Goal: Information Seeking & Learning: Learn about a topic

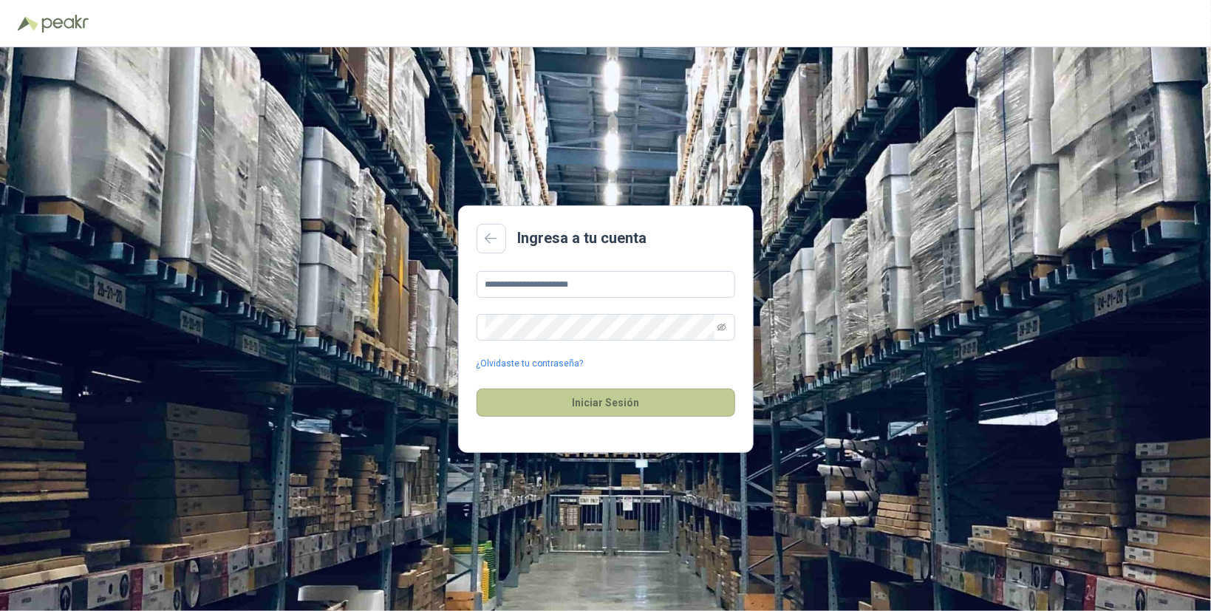
click at [601, 403] on button "Iniciar Sesión" at bounding box center [605, 403] width 259 height 28
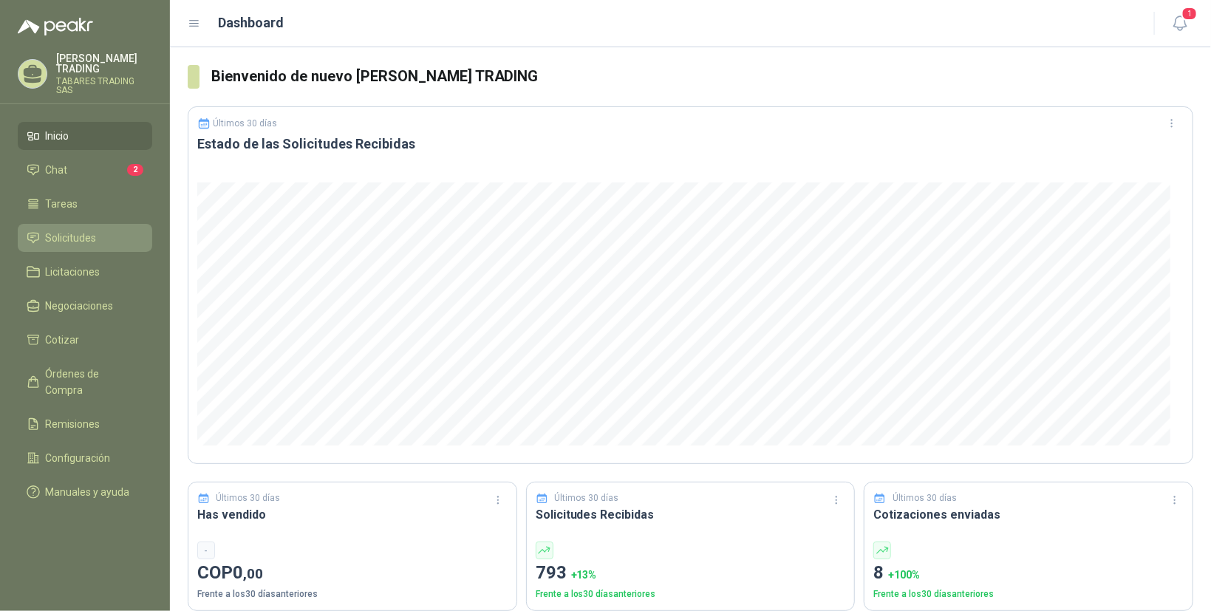
click at [52, 230] on span "Solicitudes" at bounding box center [71, 238] width 51 height 16
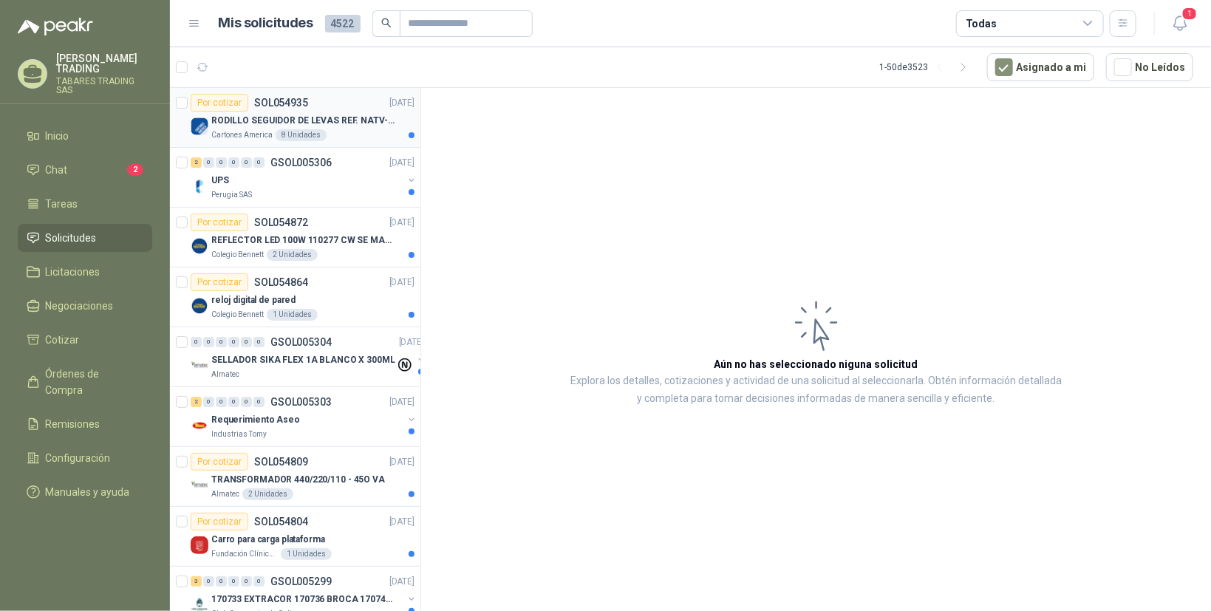
click at [249, 118] on p "RODILLO SEGUIDOR DE LEVAS REF. NATV-17-PPA [PERSON_NAME]" at bounding box center [303, 121] width 184 height 14
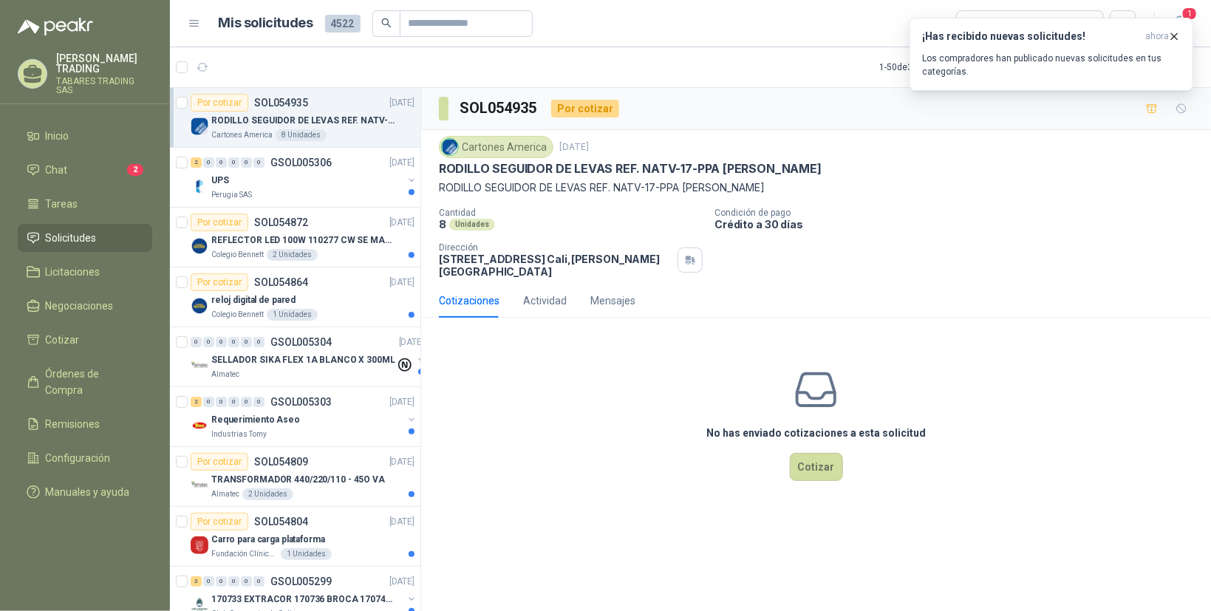
click at [454, 293] on div "Cotizaciones" at bounding box center [469, 301] width 61 height 16
click at [1059, 312] on div "Cotizaciones Actividad Mensajes No has enviado cotizaciones a esta solicitud Co…" at bounding box center [816, 401] width 790 height 234
click at [1176, 35] on icon "button" at bounding box center [1174, 36] width 6 height 6
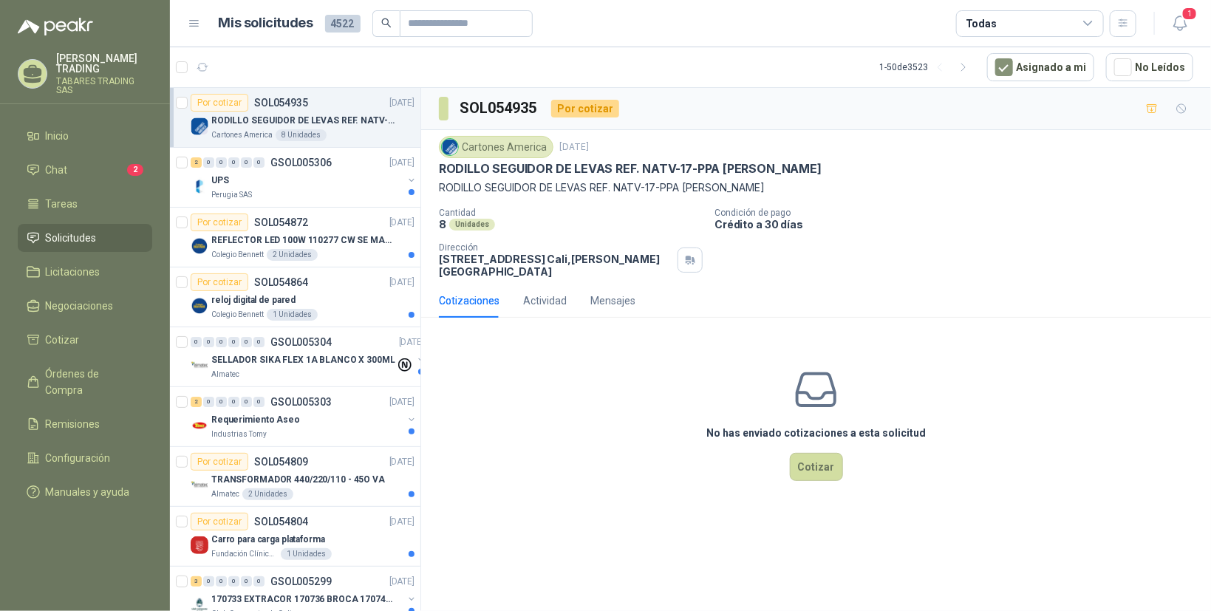
click at [934, 284] on div "Cotizaciones Actividad Mensajes" at bounding box center [816, 301] width 754 height 34
click at [280, 400] on p "GSOL005303" at bounding box center [300, 402] width 61 height 10
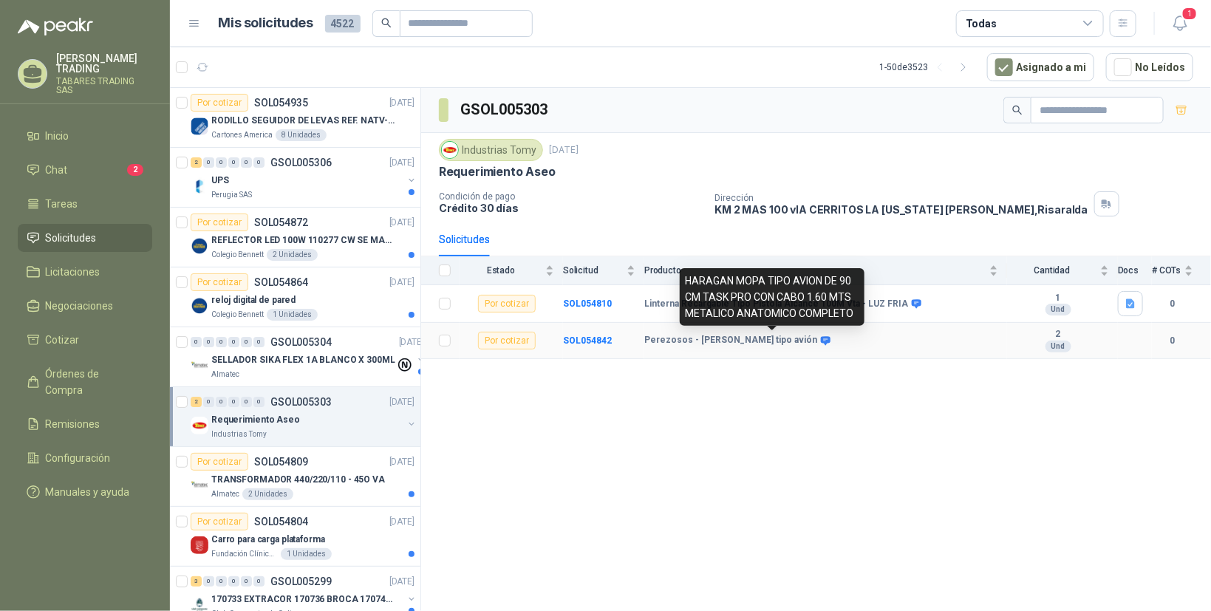
click at [821, 340] on icon at bounding box center [826, 340] width 10 height 9
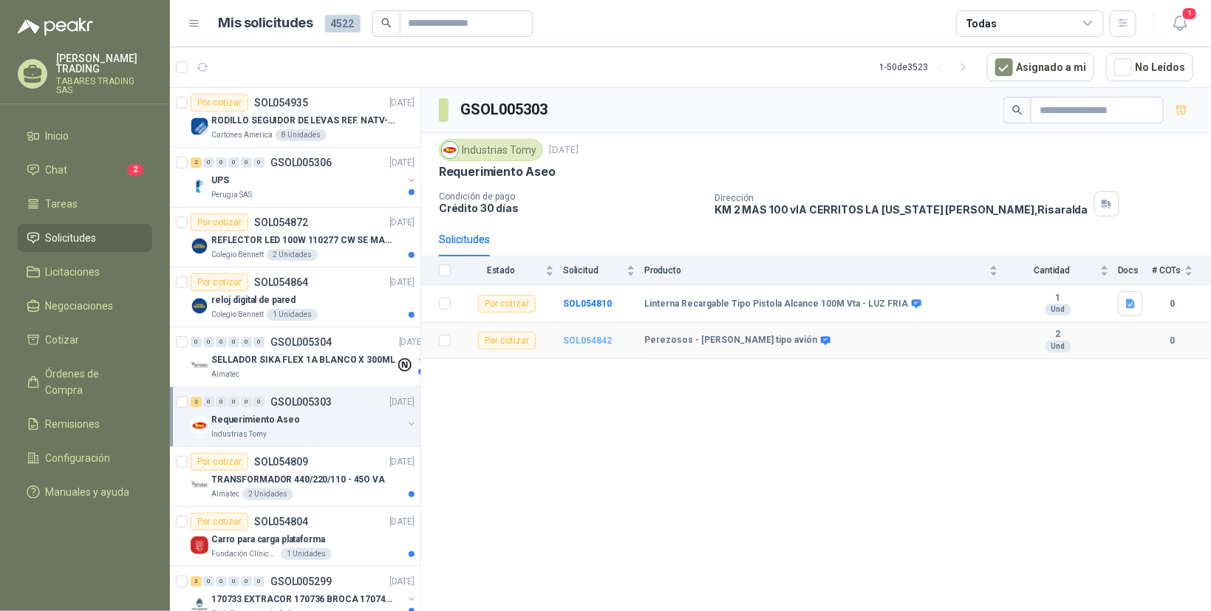
click at [590, 341] on b "SOL054842" at bounding box center [587, 340] width 49 height 10
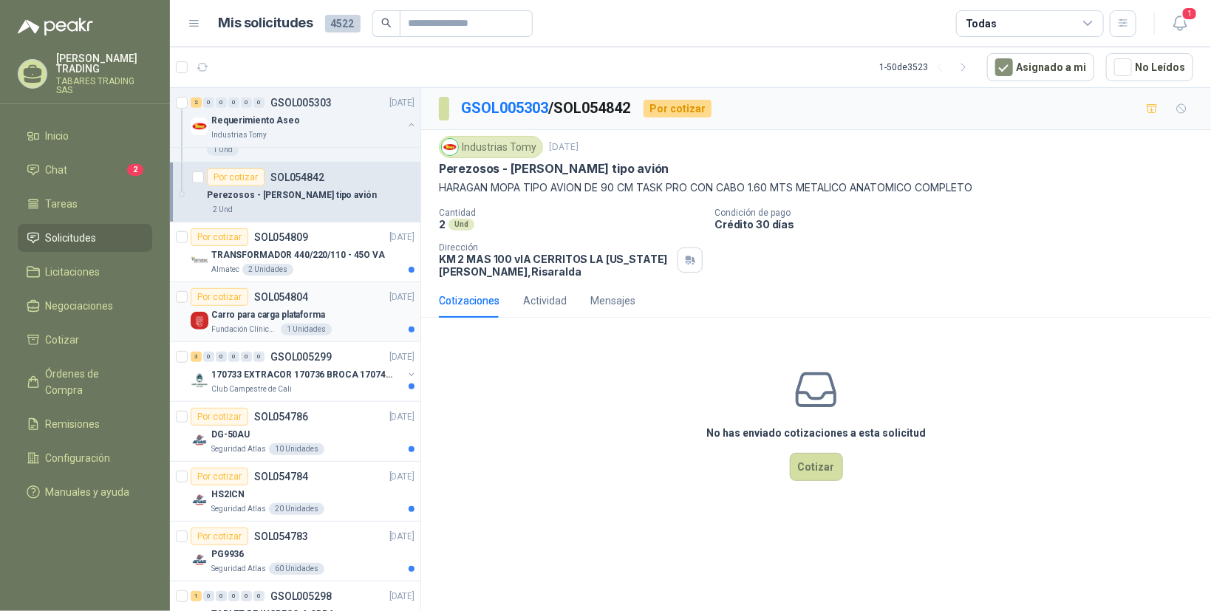
scroll to position [372, 0]
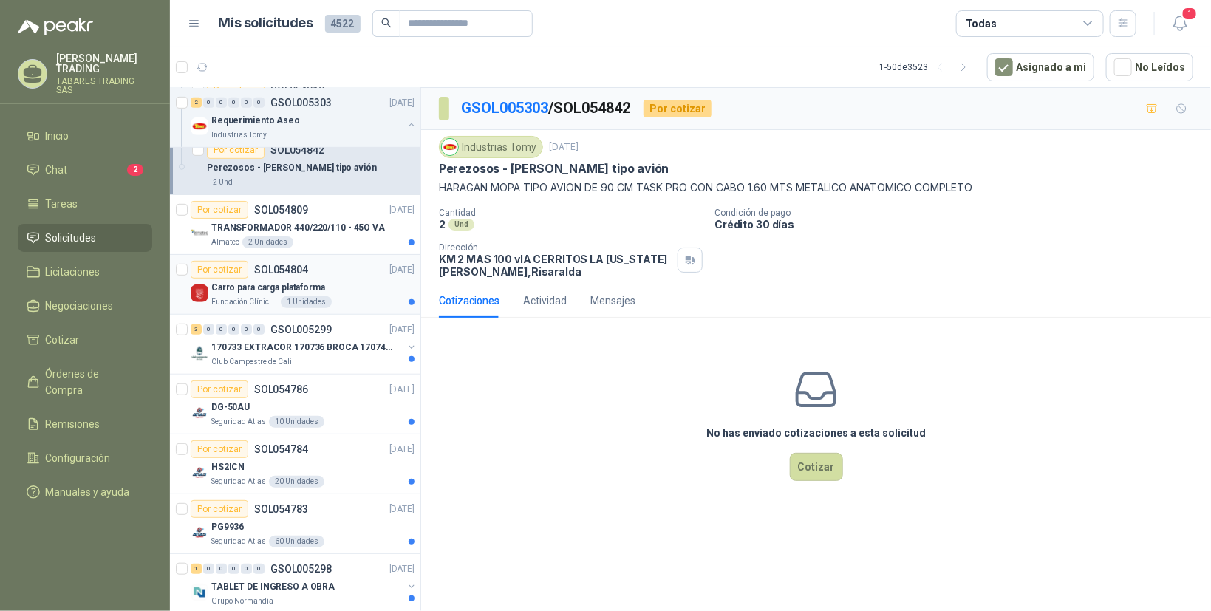
click at [260, 269] on p "SOL054804" at bounding box center [281, 269] width 54 height 10
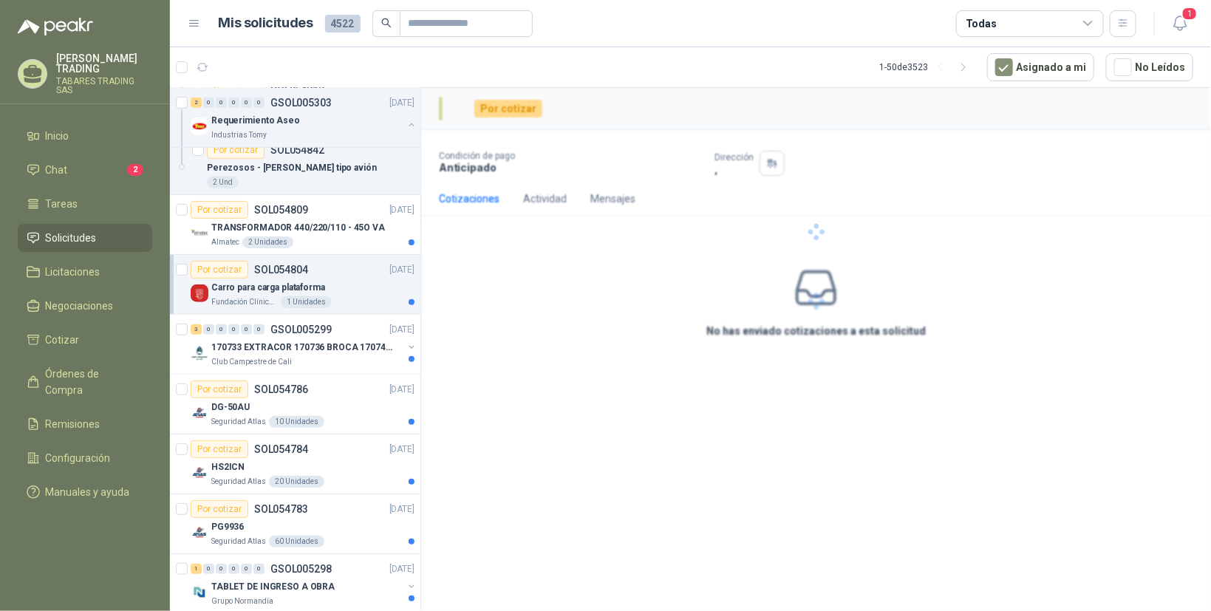
scroll to position [372, 0]
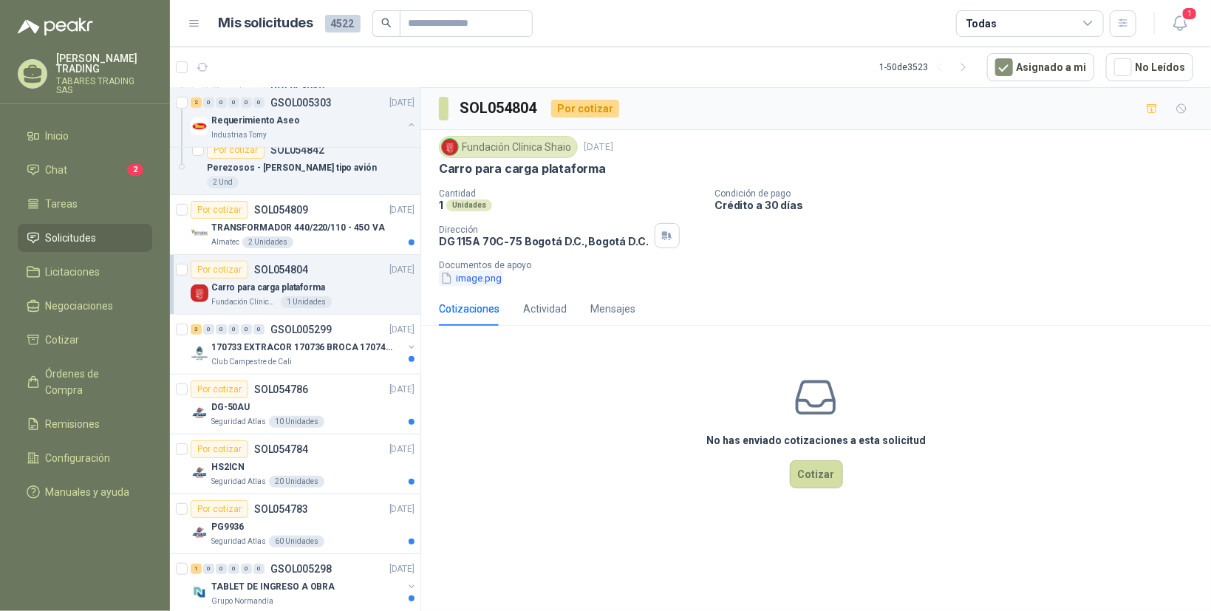
click at [468, 275] on button "image.png" at bounding box center [471, 278] width 64 height 16
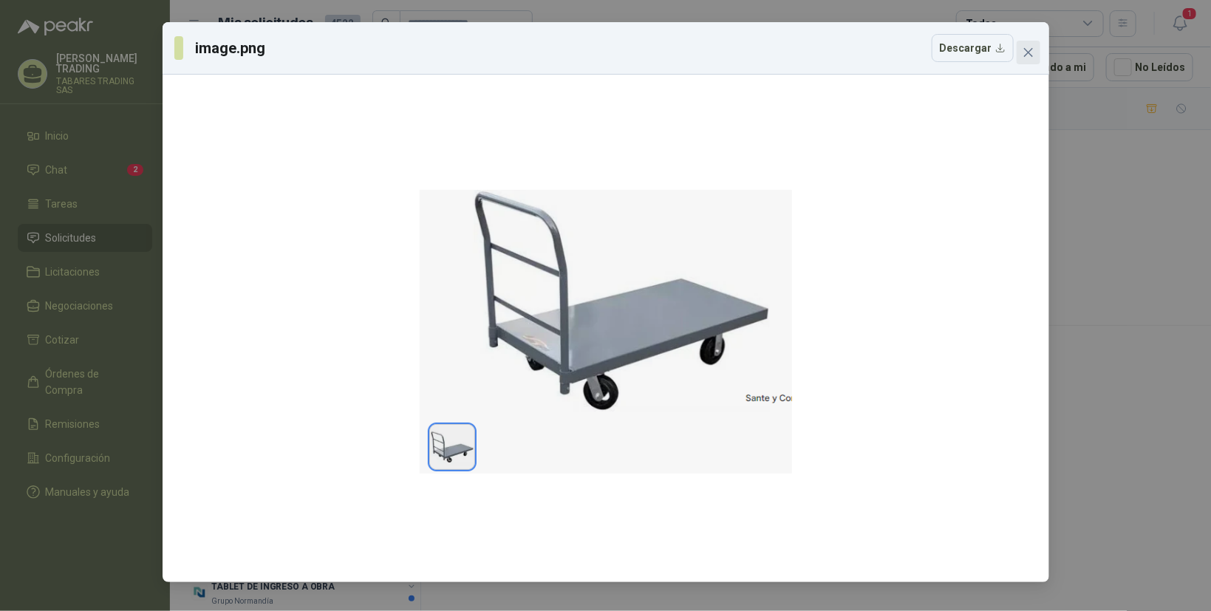
click at [1026, 50] on icon "close" at bounding box center [1027, 52] width 9 height 9
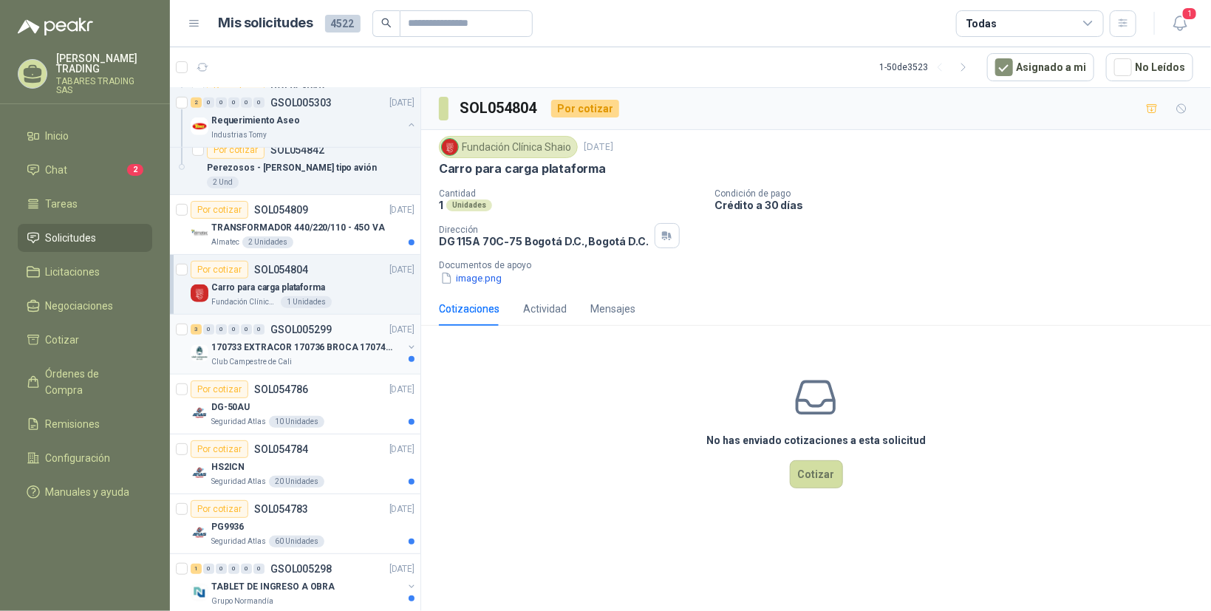
click at [282, 346] on p "170733 EXTRACOR 170736 BROCA 170743 PORTACAND" at bounding box center [303, 348] width 184 height 14
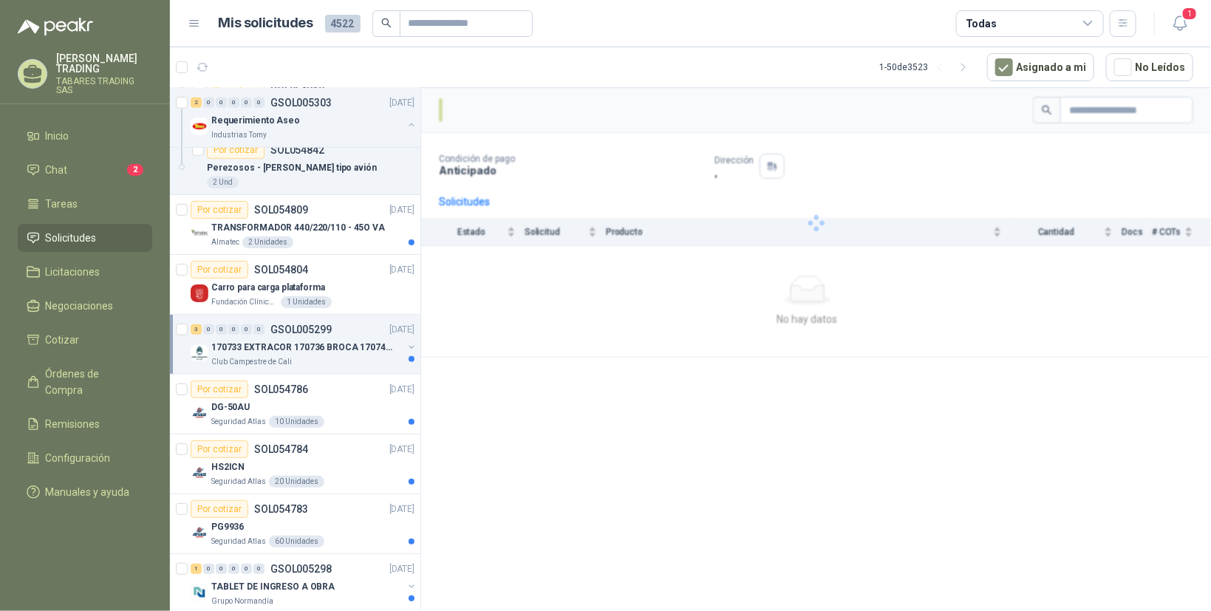
scroll to position [372, 0]
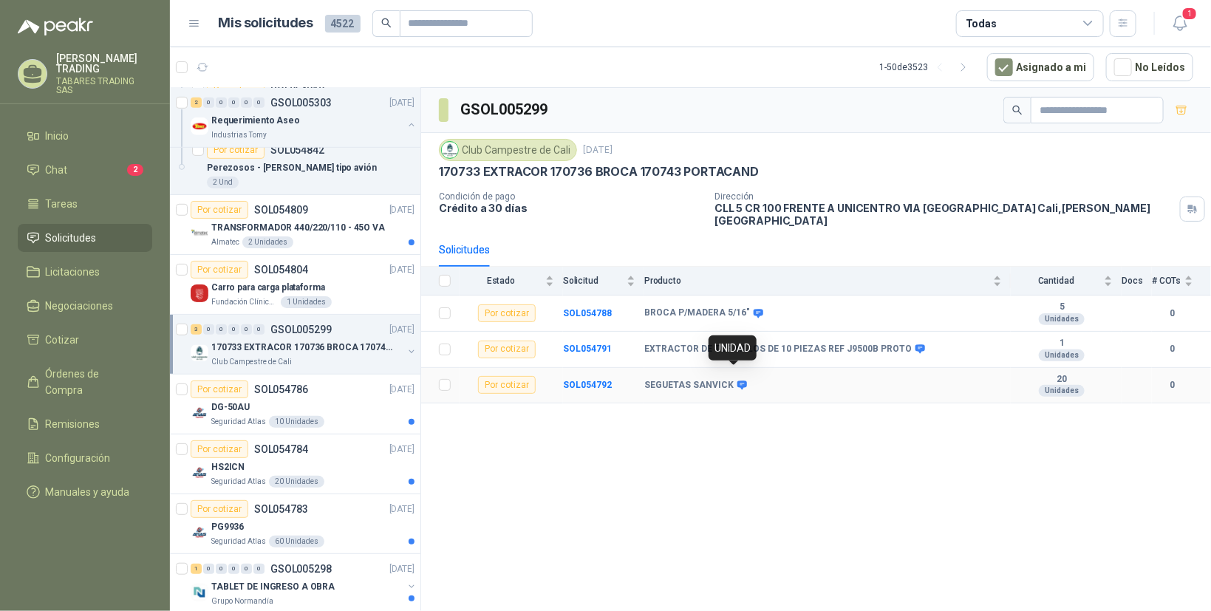
click at [736, 380] on icon at bounding box center [741, 385] width 11 height 11
click at [592, 380] on b "SOL054792" at bounding box center [587, 385] width 49 height 10
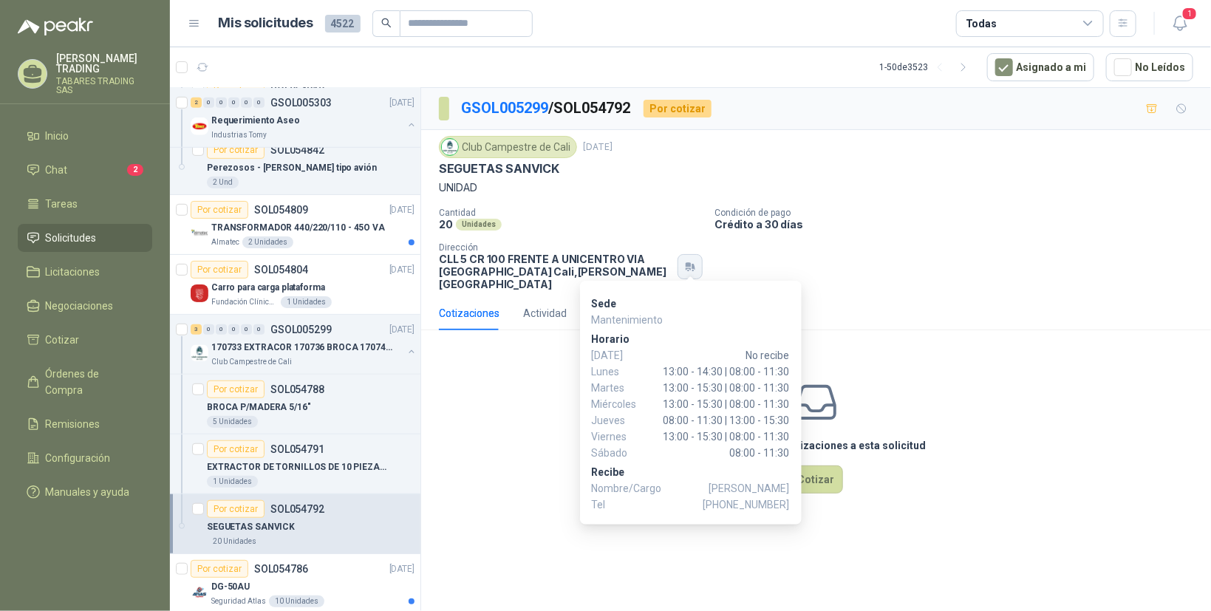
click at [691, 261] on icon "button" at bounding box center [690, 267] width 13 height 12
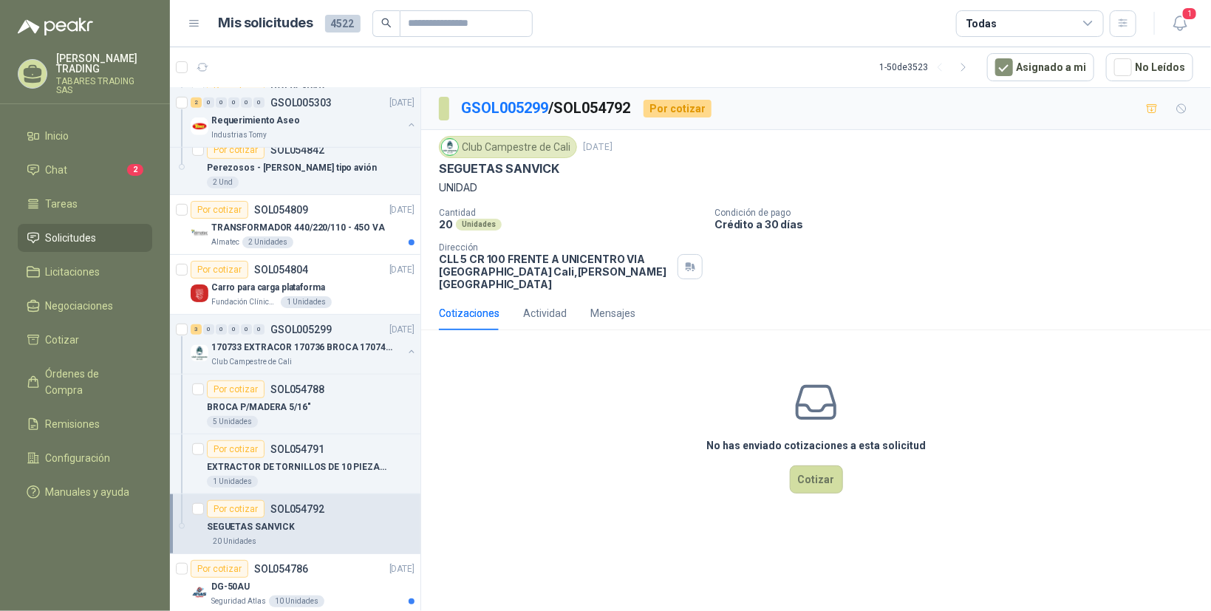
click at [787, 264] on div "Cantidad 20 Unidades Condición de pago Crédito a 30 días Dirección CLL 5 CR 100…" at bounding box center [816, 249] width 754 height 83
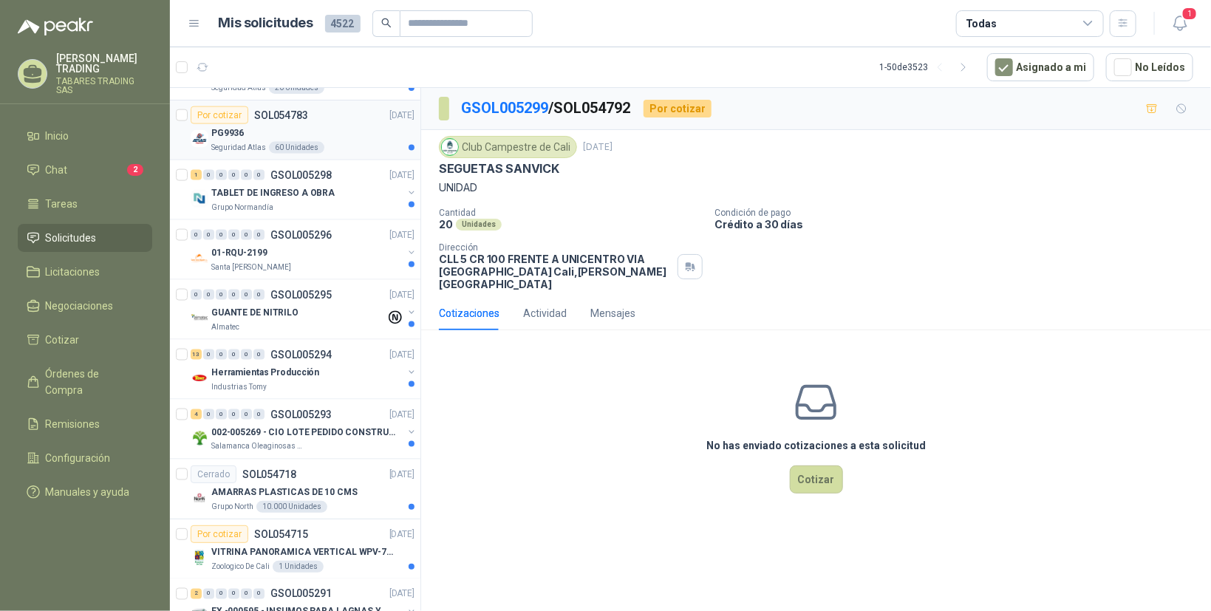
scroll to position [967, 0]
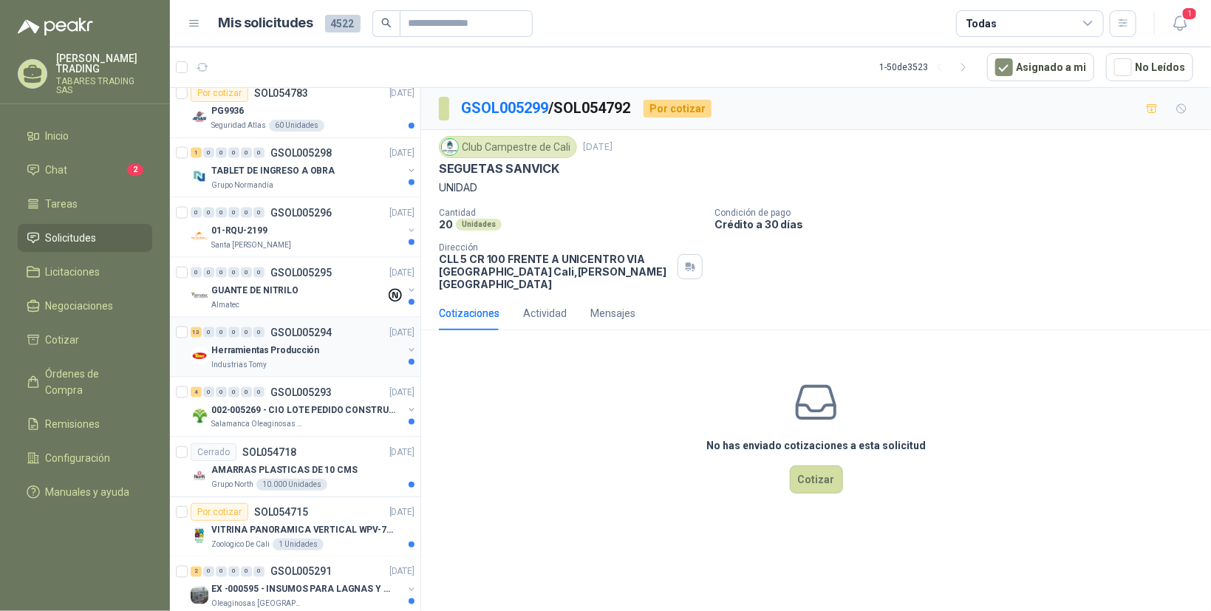
click at [247, 348] on p "Herramientas Producción" at bounding box center [265, 350] width 108 height 14
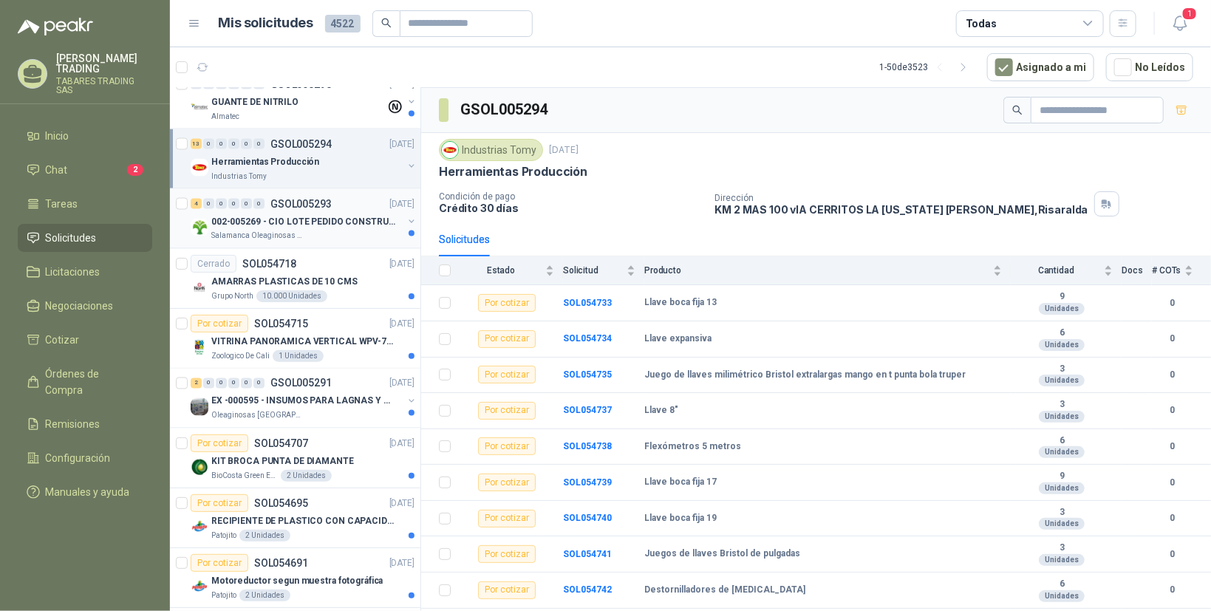
scroll to position [1190, 0]
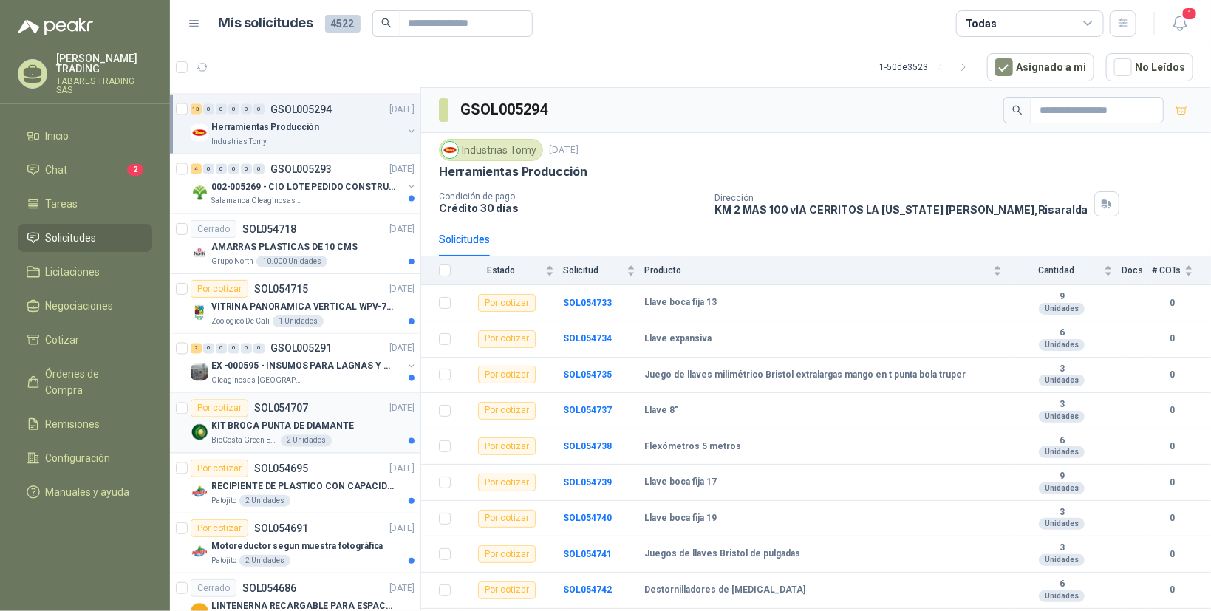
click at [230, 423] on p "KIT BROCA PUNTA DE DIAMANTE" at bounding box center [282, 427] width 143 height 14
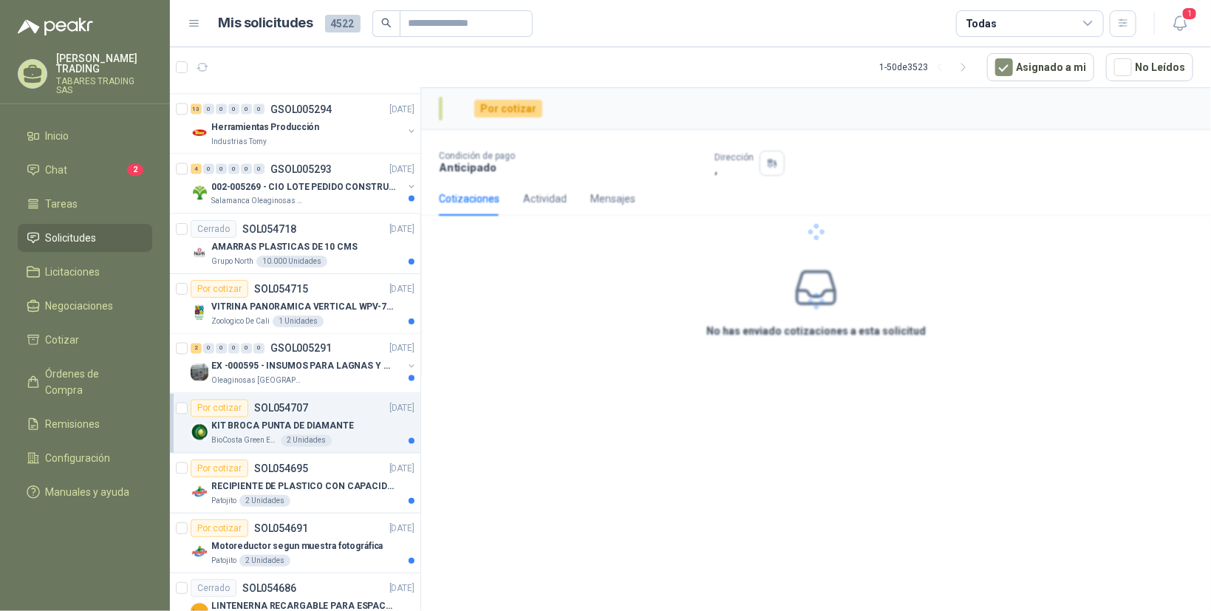
scroll to position [1190, 0]
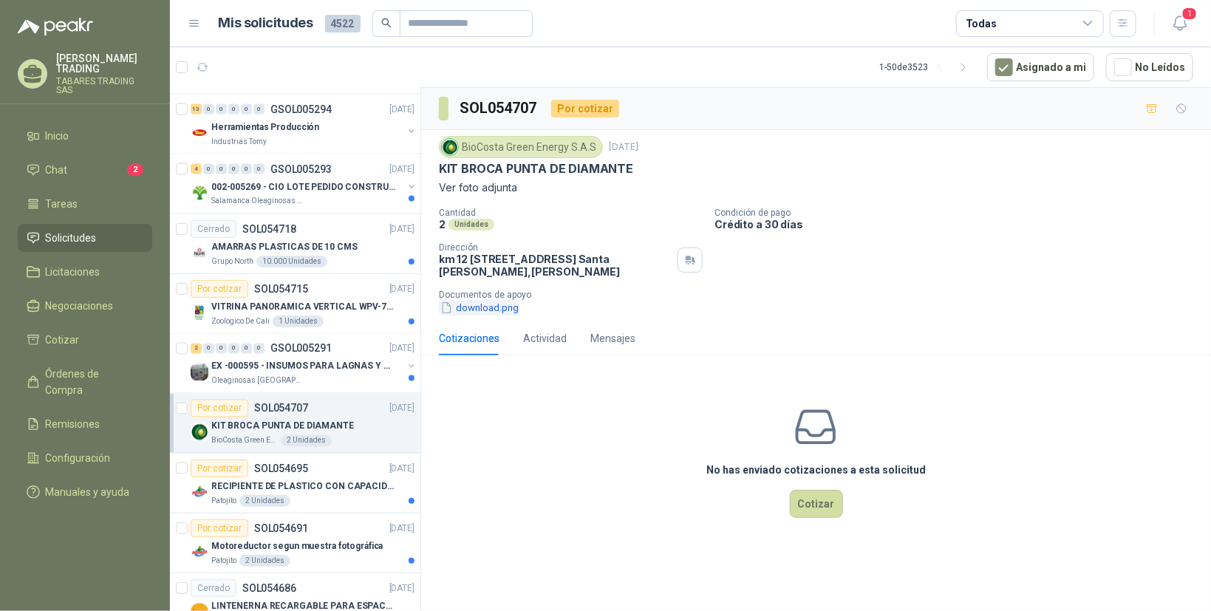
click at [478, 307] on button "download.png" at bounding box center [479, 308] width 81 height 16
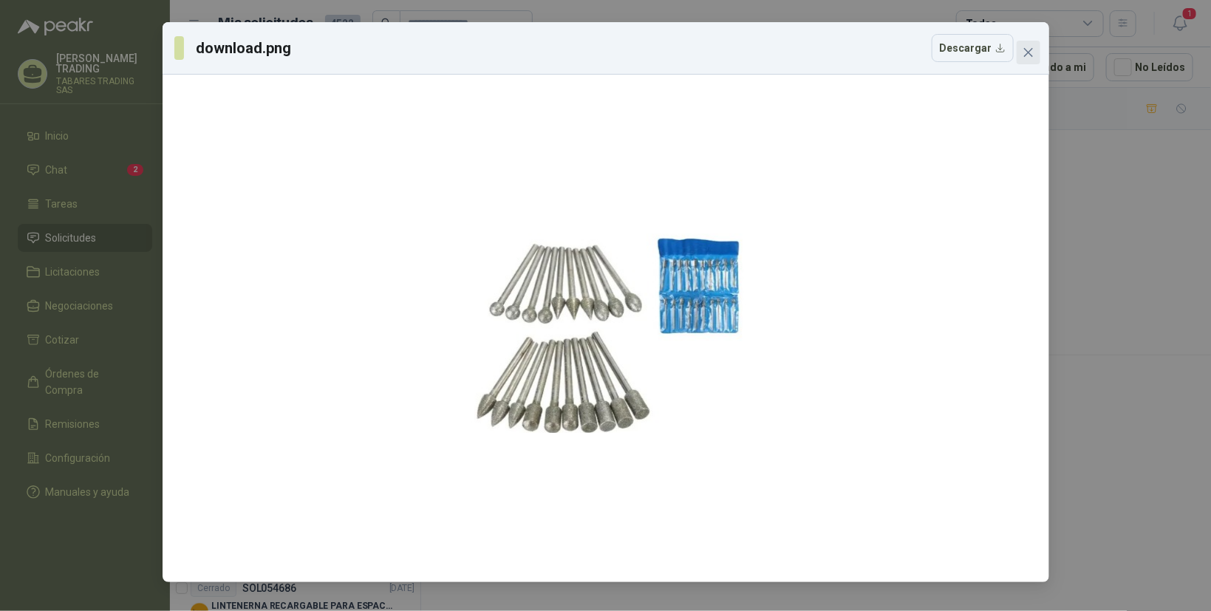
click at [1026, 50] on icon "close" at bounding box center [1027, 52] width 9 height 9
click at [1026, 50] on div "download.png Descargar" at bounding box center [605, 305] width 1211 height 611
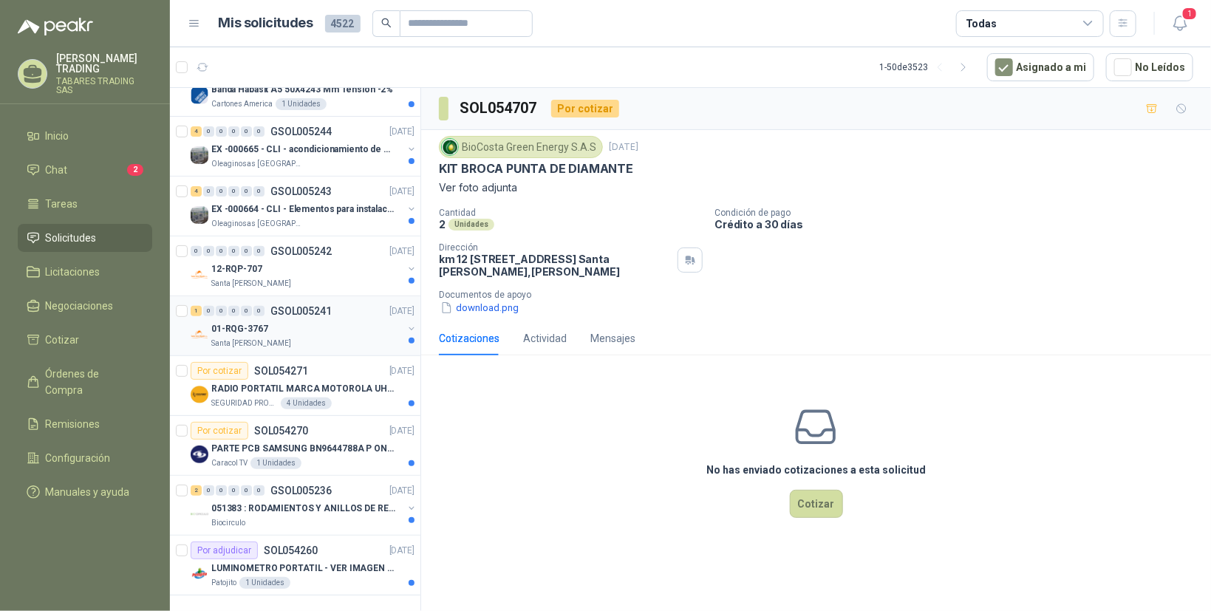
scroll to position [2791, 0]
click at [53, 162] on span "Chat" at bounding box center [57, 170] width 22 height 16
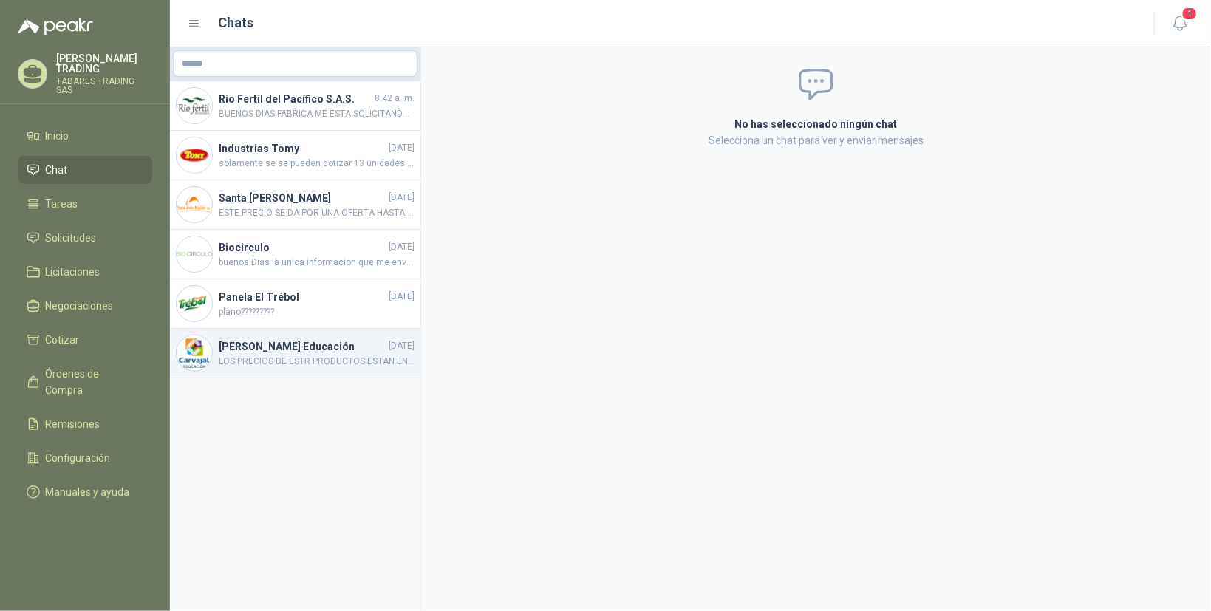
click at [259, 346] on h4 "[PERSON_NAME] Educación" at bounding box center [302, 346] width 167 height 16
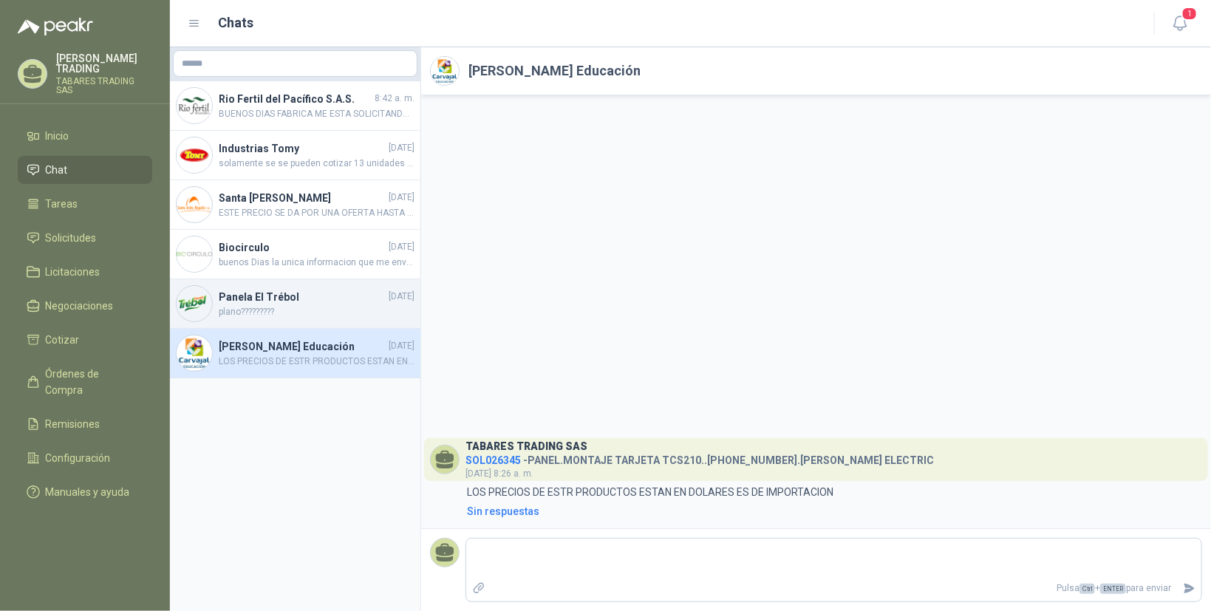
click at [244, 299] on h4 "Panela El Trébol" at bounding box center [302, 297] width 167 height 16
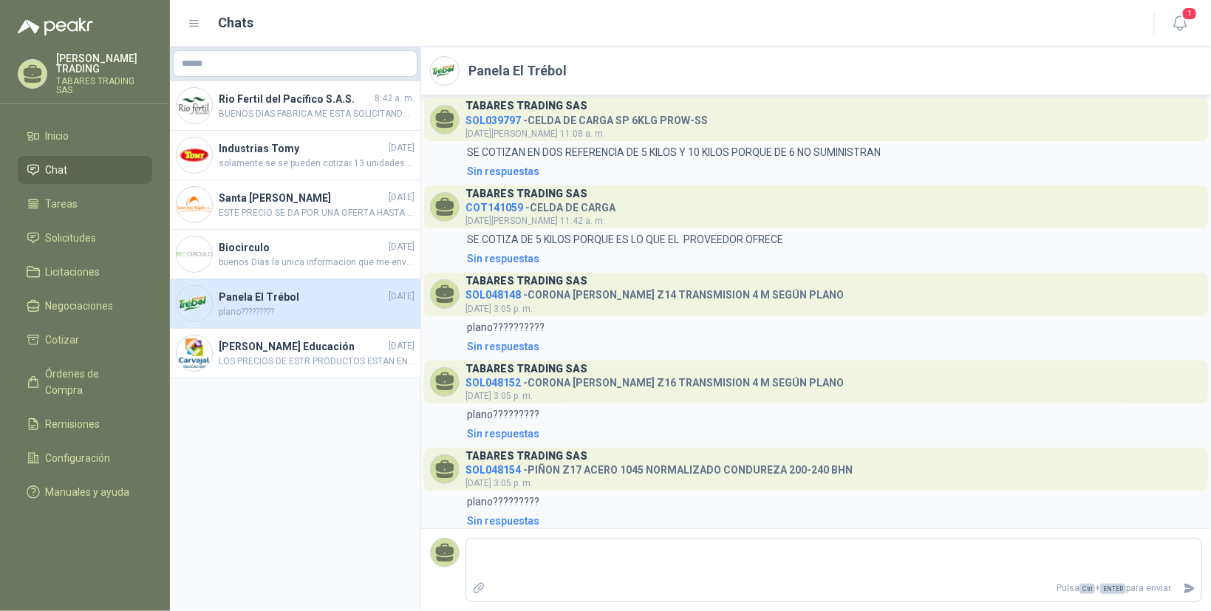
scroll to position [103, 0]
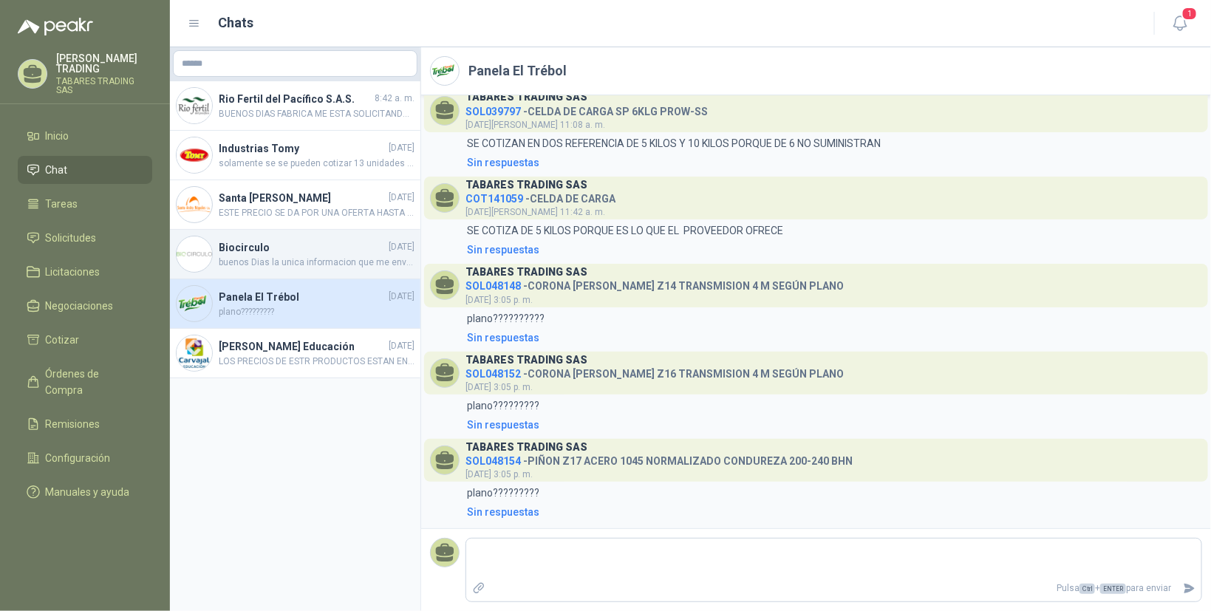
click at [253, 247] on h4 "Biocirculo" at bounding box center [302, 247] width 167 height 16
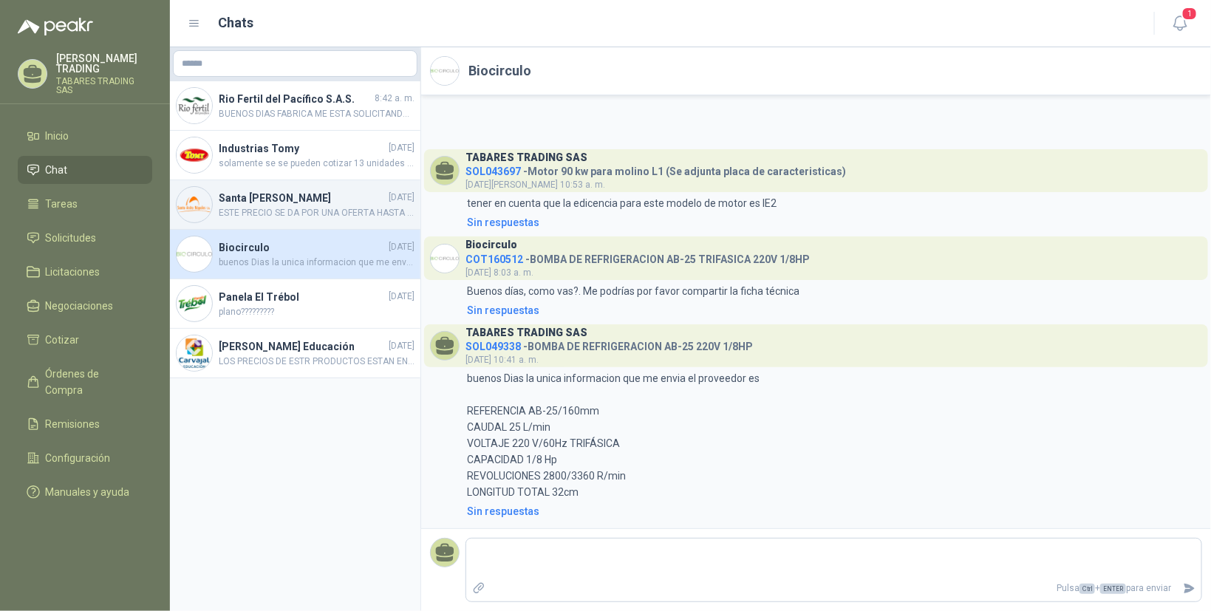
click at [233, 196] on h4 "Santa [PERSON_NAME]" at bounding box center [302, 198] width 167 height 16
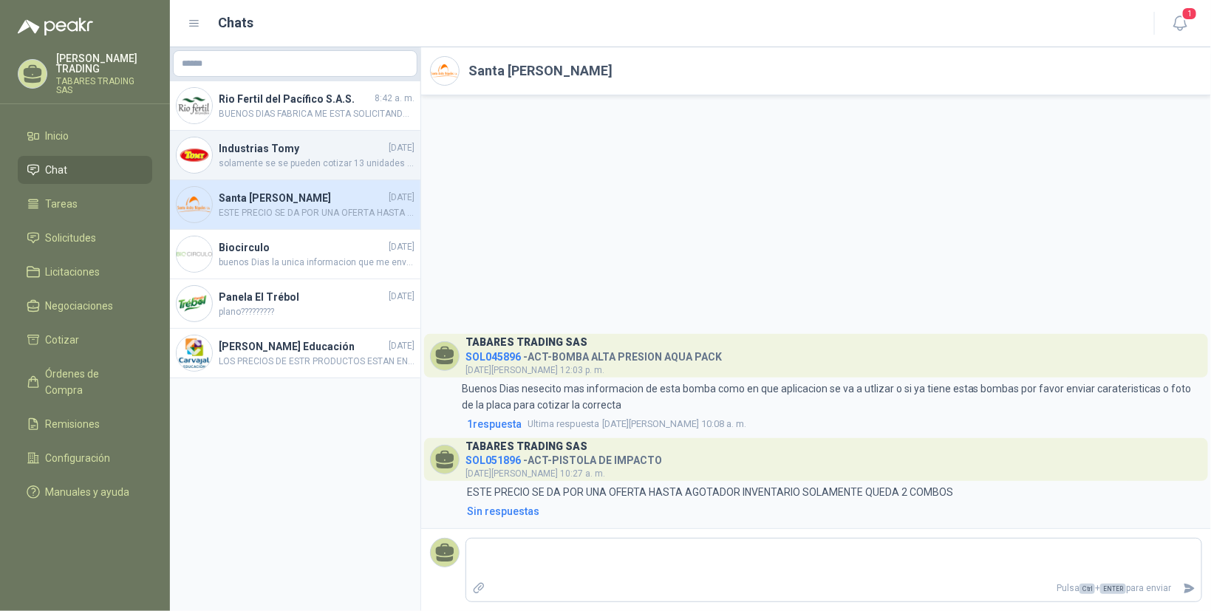
click at [262, 146] on h4 "Industrias Tomy" at bounding box center [302, 148] width 167 height 16
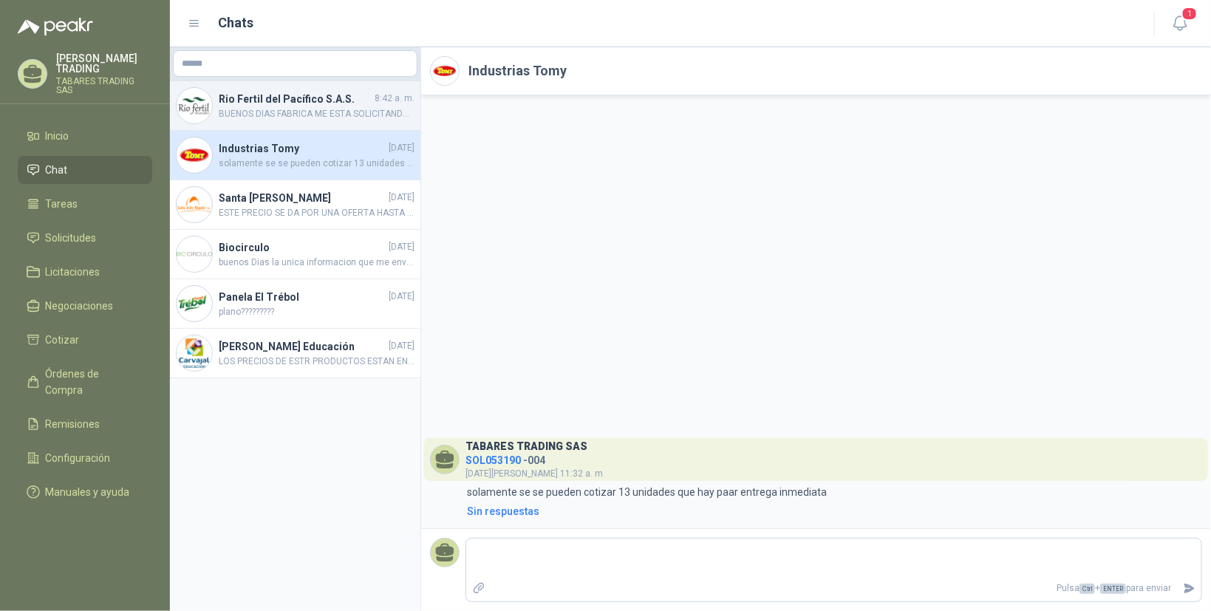
click at [262, 96] on h4 "Rio Fertil del Pacífico S.A.S." at bounding box center [295, 99] width 153 height 16
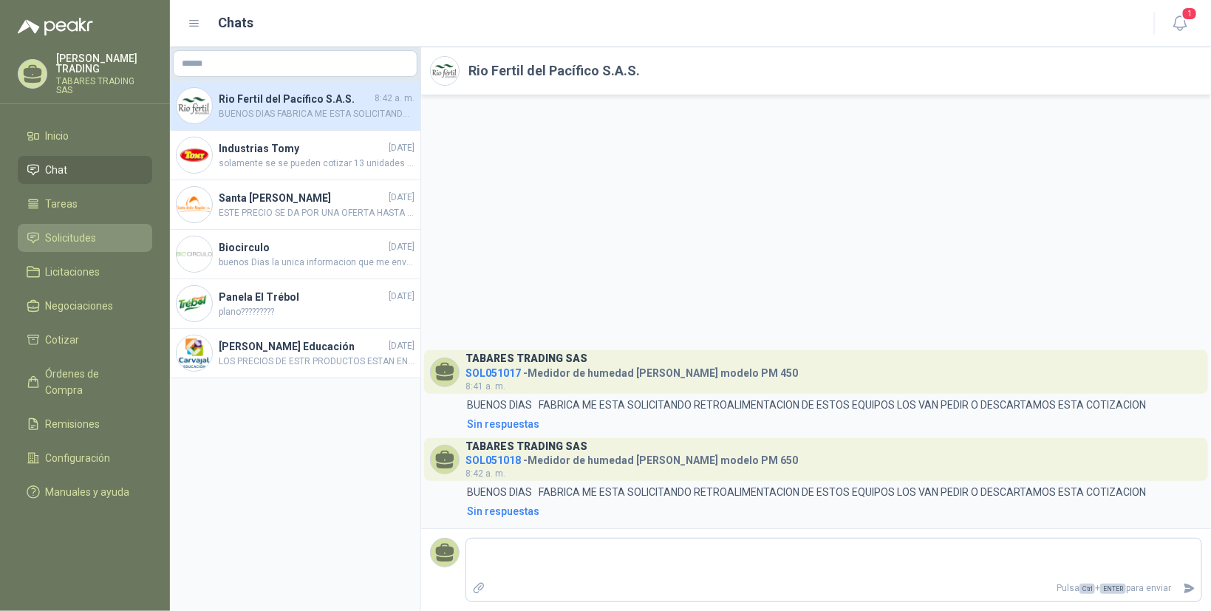
click at [58, 230] on span "Solicitudes" at bounding box center [71, 238] width 51 height 16
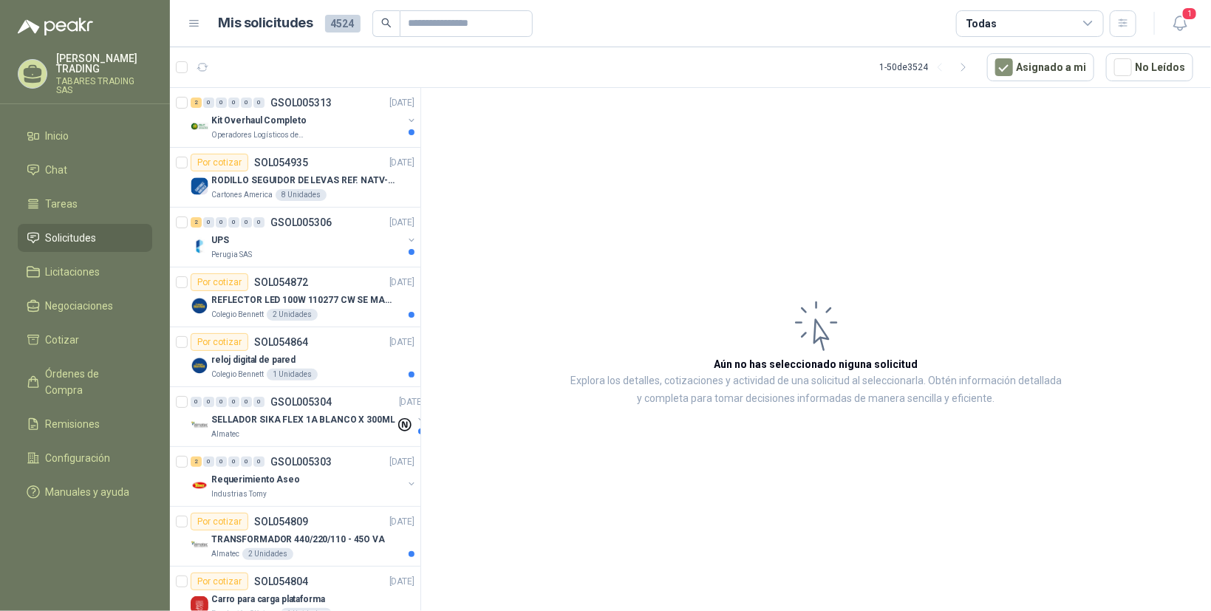
click at [129, 77] on p "TABARES TRADING SAS" at bounding box center [104, 86] width 96 height 18
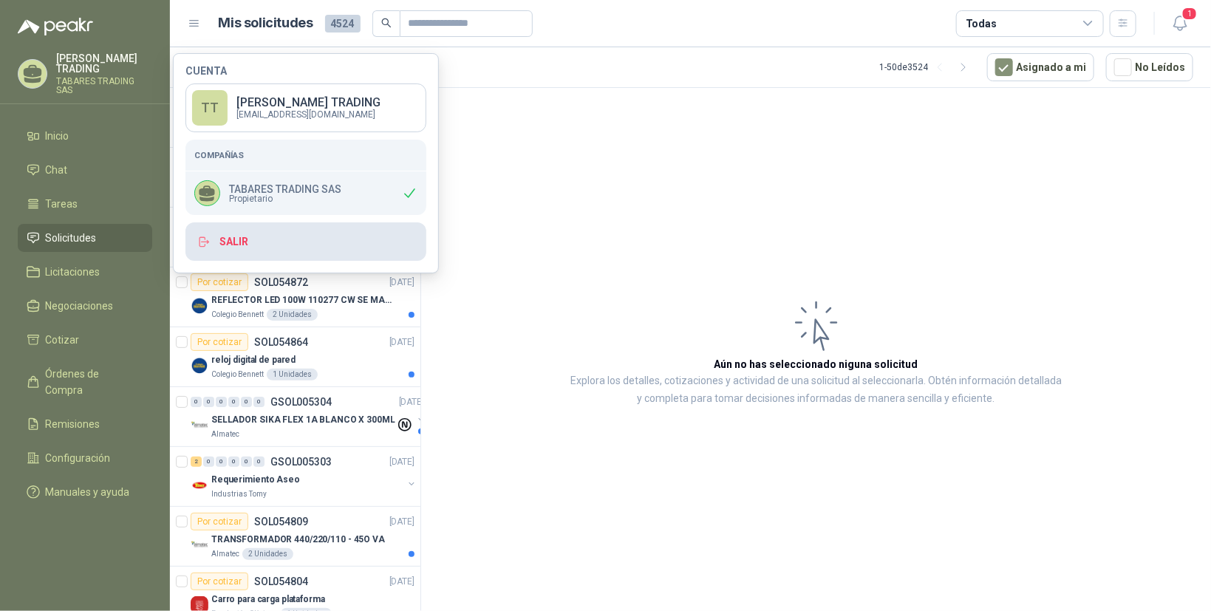
click at [235, 239] on button "Salir" at bounding box center [305, 241] width 241 height 38
